Goal: Information Seeking & Learning: Understand process/instructions

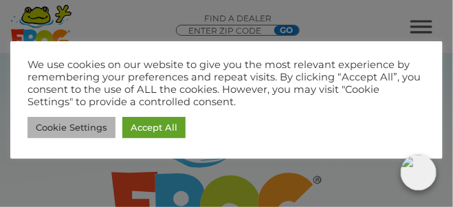
click at [82, 127] on link "Cookie Settings" at bounding box center [72, 127] width 88 height 21
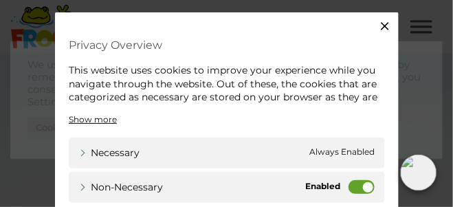
click at [382, 25] on icon "button" at bounding box center [385, 26] width 8 height 8
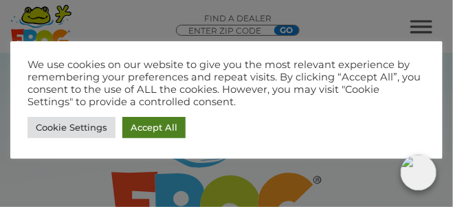
click at [153, 130] on link "Accept All" at bounding box center [153, 127] width 63 height 21
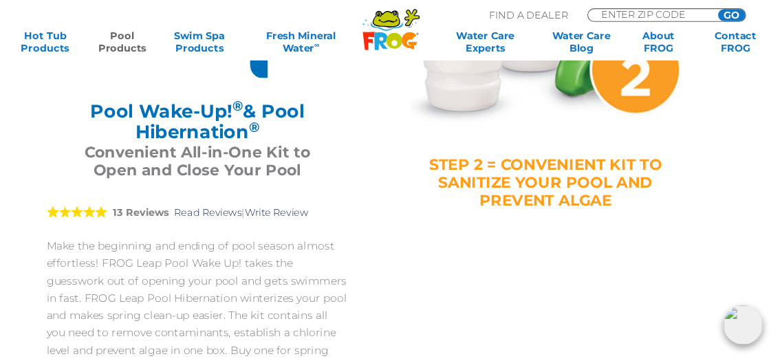
scroll to position [301, 0]
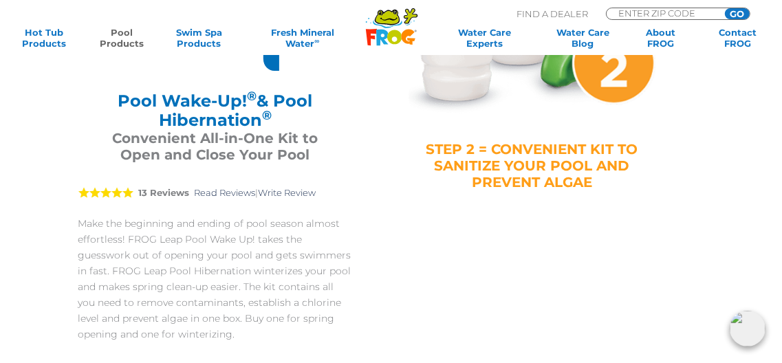
drag, startPoint x: 418, startPoint y: 0, endPoint x: 444, endPoint y: 239, distance: 240.0
click at [444, 206] on div "FROG Leap ® Pool Wake-Up! ® & Pool Hibernation ® Pool Wake-Up! ® & Pool Hiberna…" at bounding box center [381, 129] width 662 height 688
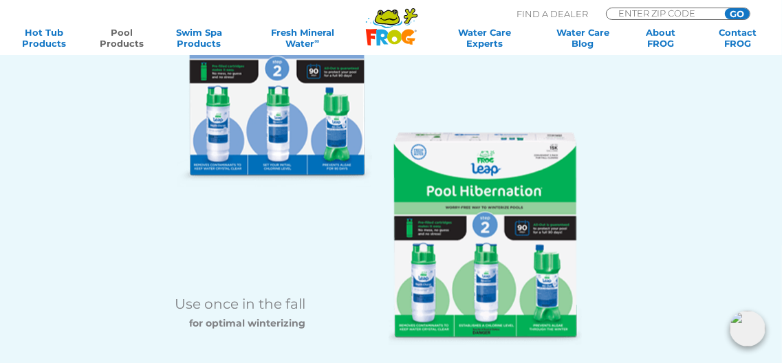
scroll to position [1516, 0]
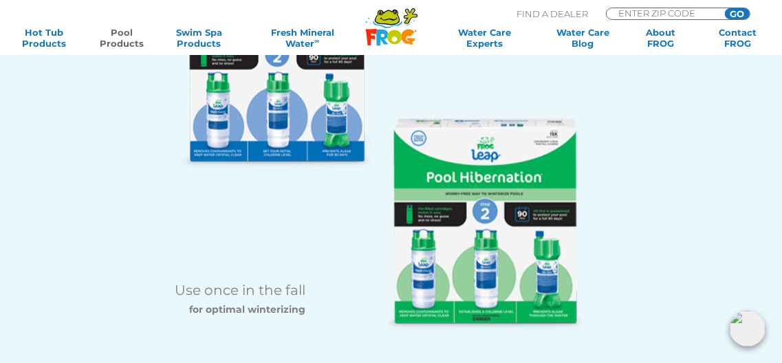
click at [446, 206] on img at bounding box center [485, 225] width 193 height 213
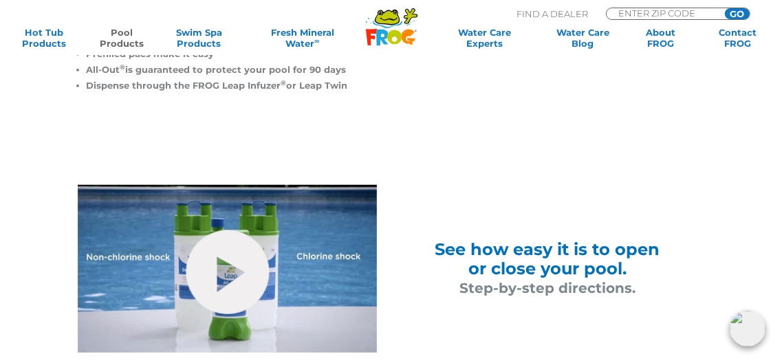
scroll to position [619, 0]
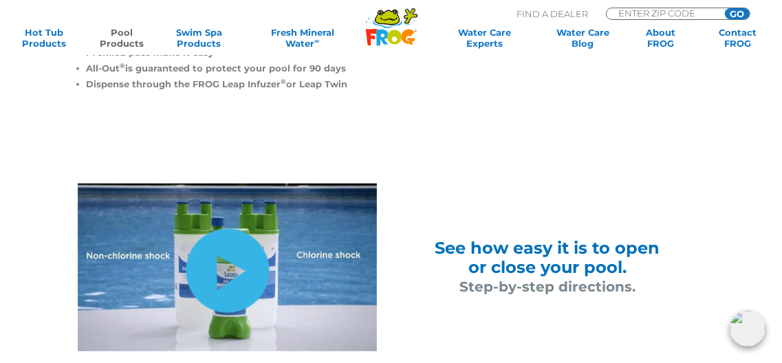
click at [224, 206] on link "hide-me" at bounding box center [227, 271] width 83 height 84
